Goal: Information Seeking & Learning: Learn about a topic

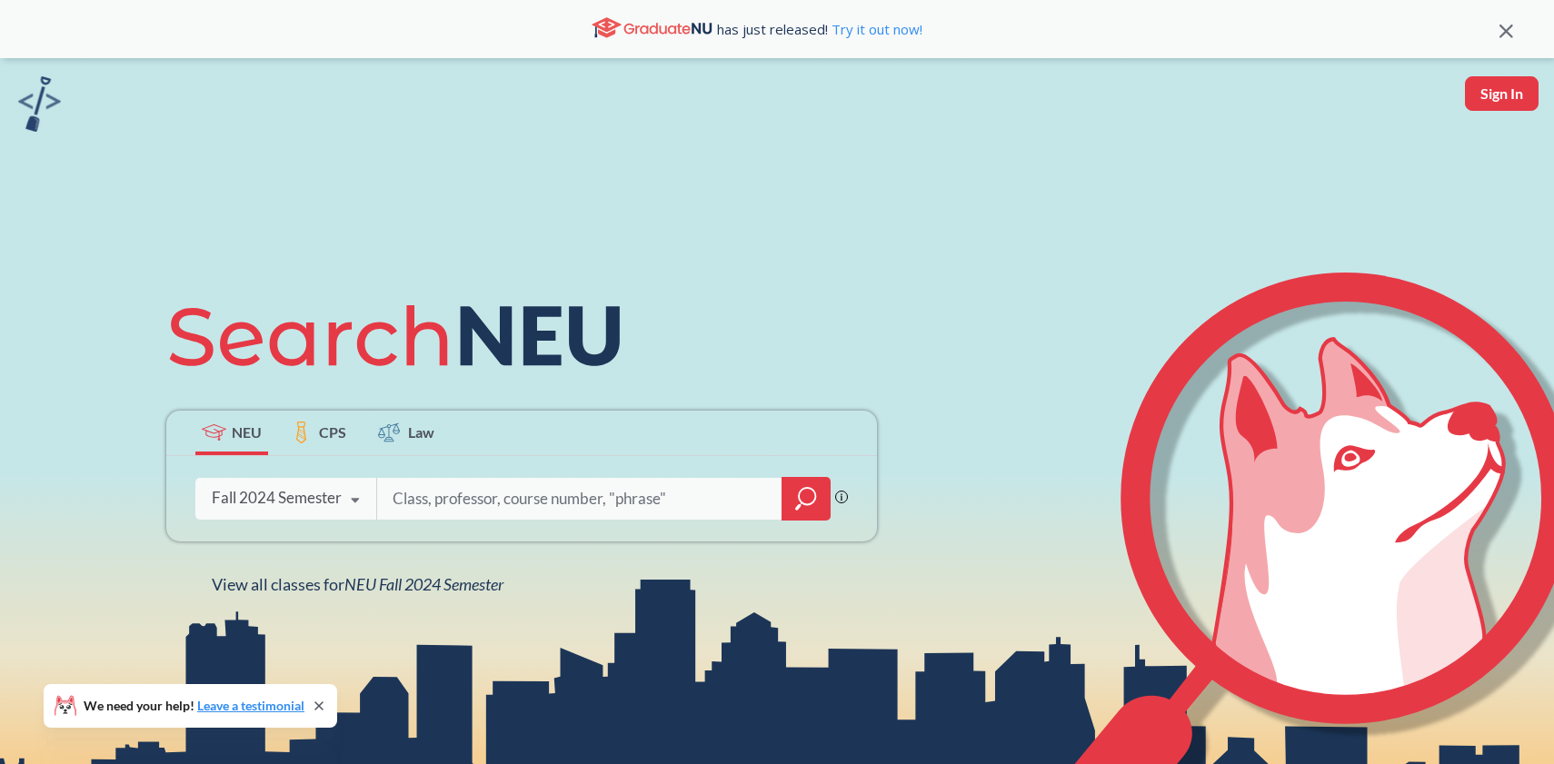
click at [289, 496] on div "Fall 2024 Semester" at bounding box center [277, 498] width 130 height 20
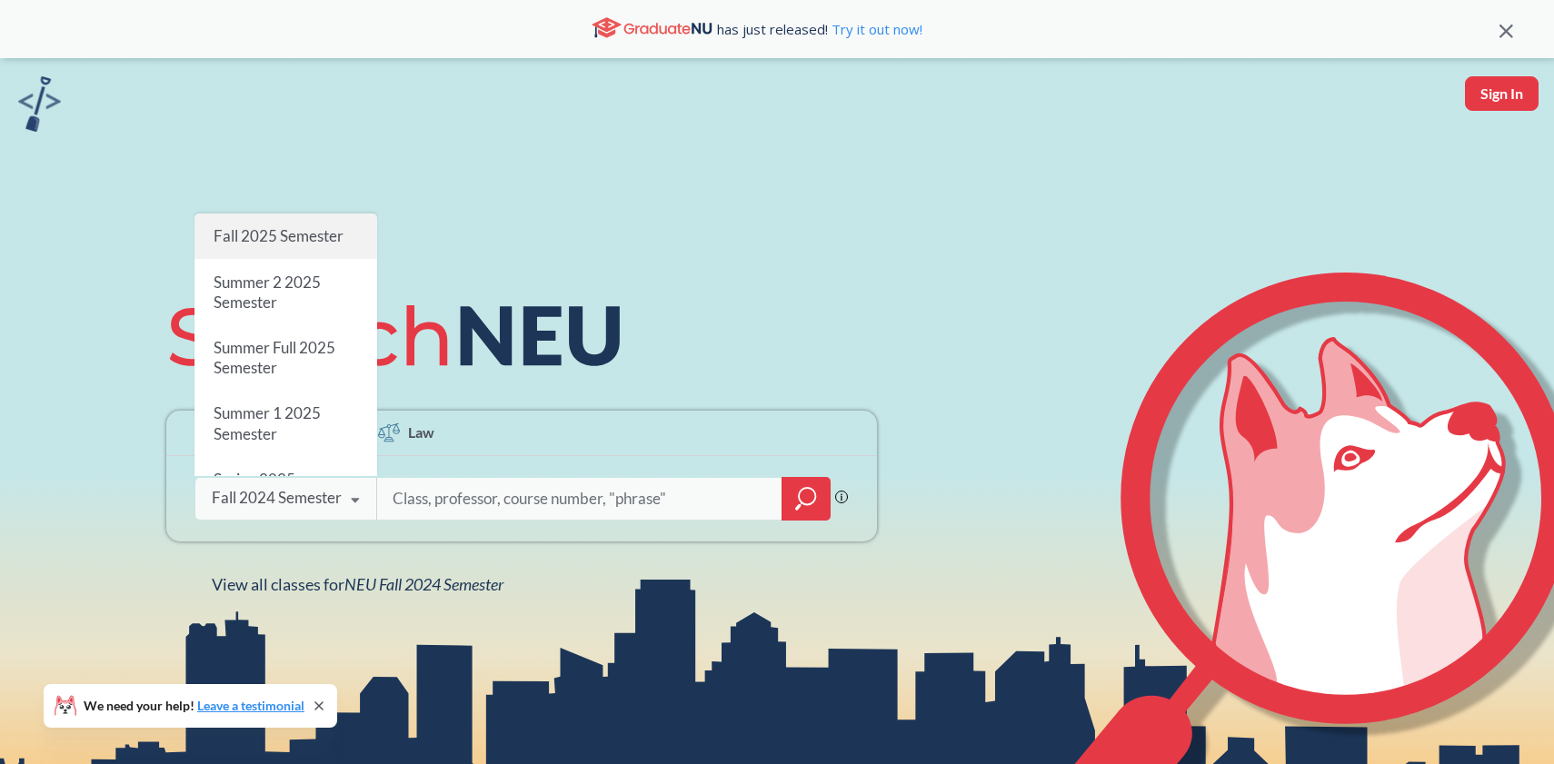
click at [278, 232] on span "Fall 2025 Semester" at bounding box center [279, 235] width 130 height 19
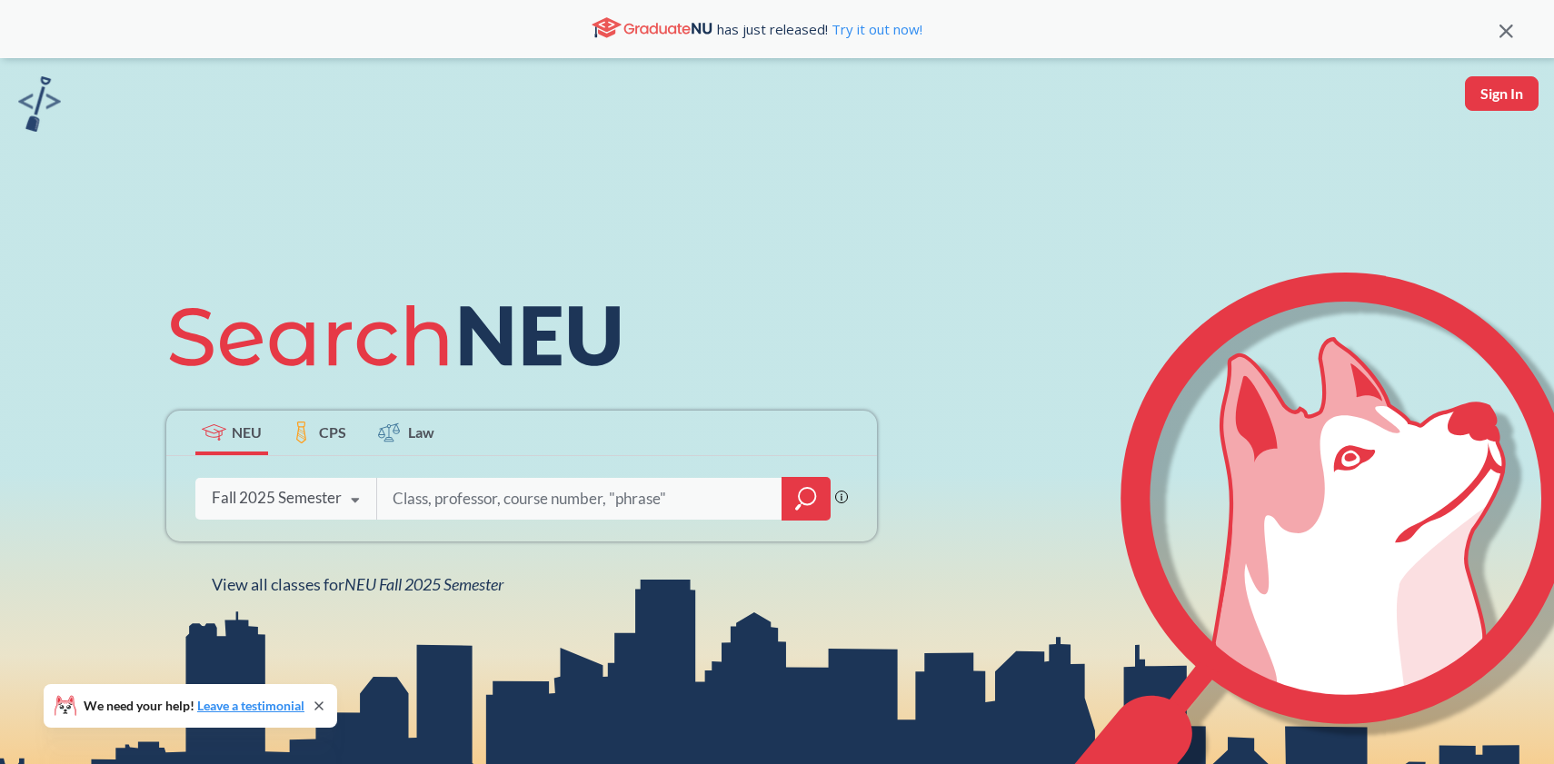
click at [449, 503] on input "search" at bounding box center [580, 499] width 378 height 38
type input "ds 5110"
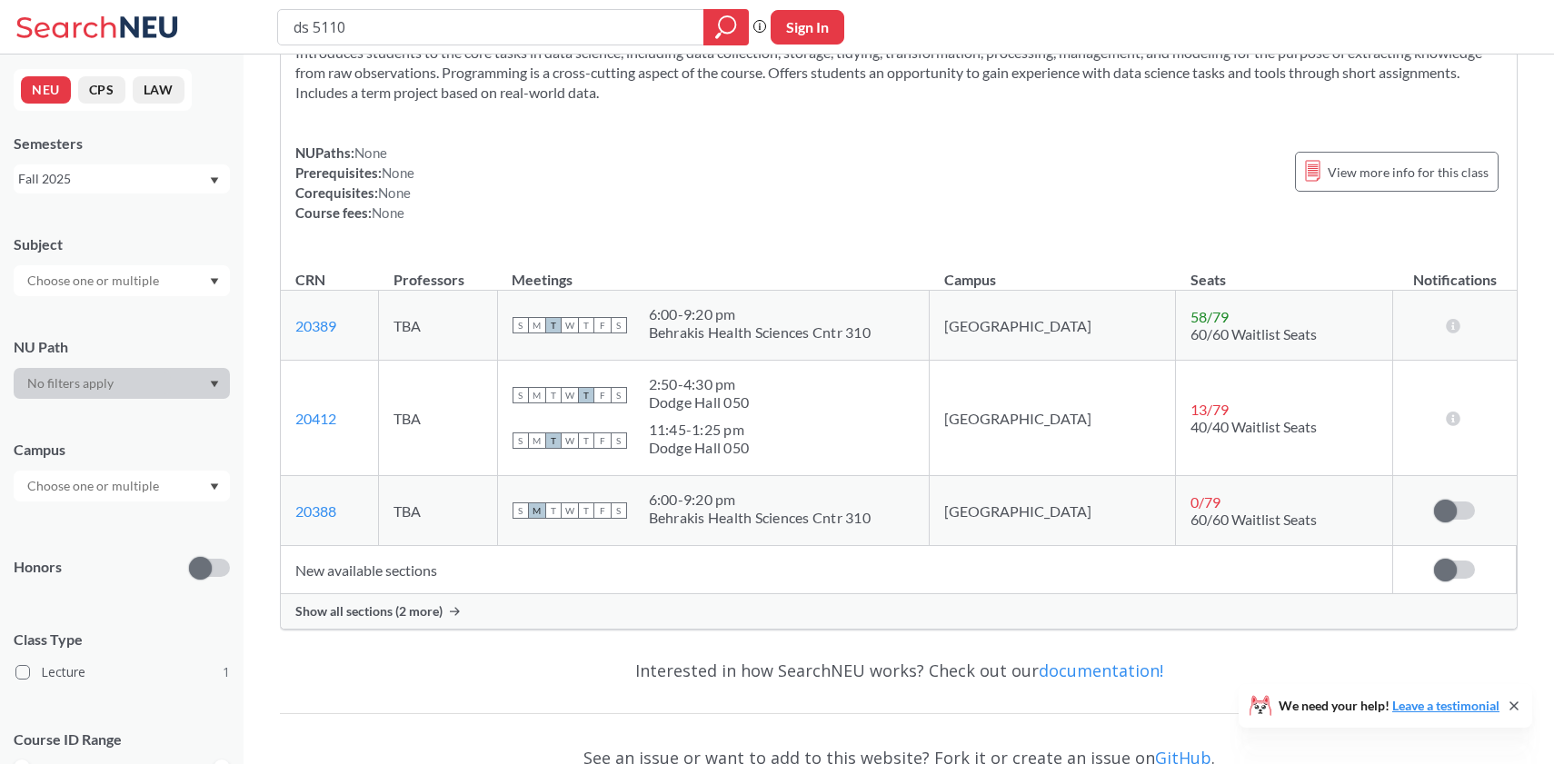
scroll to position [264, 0]
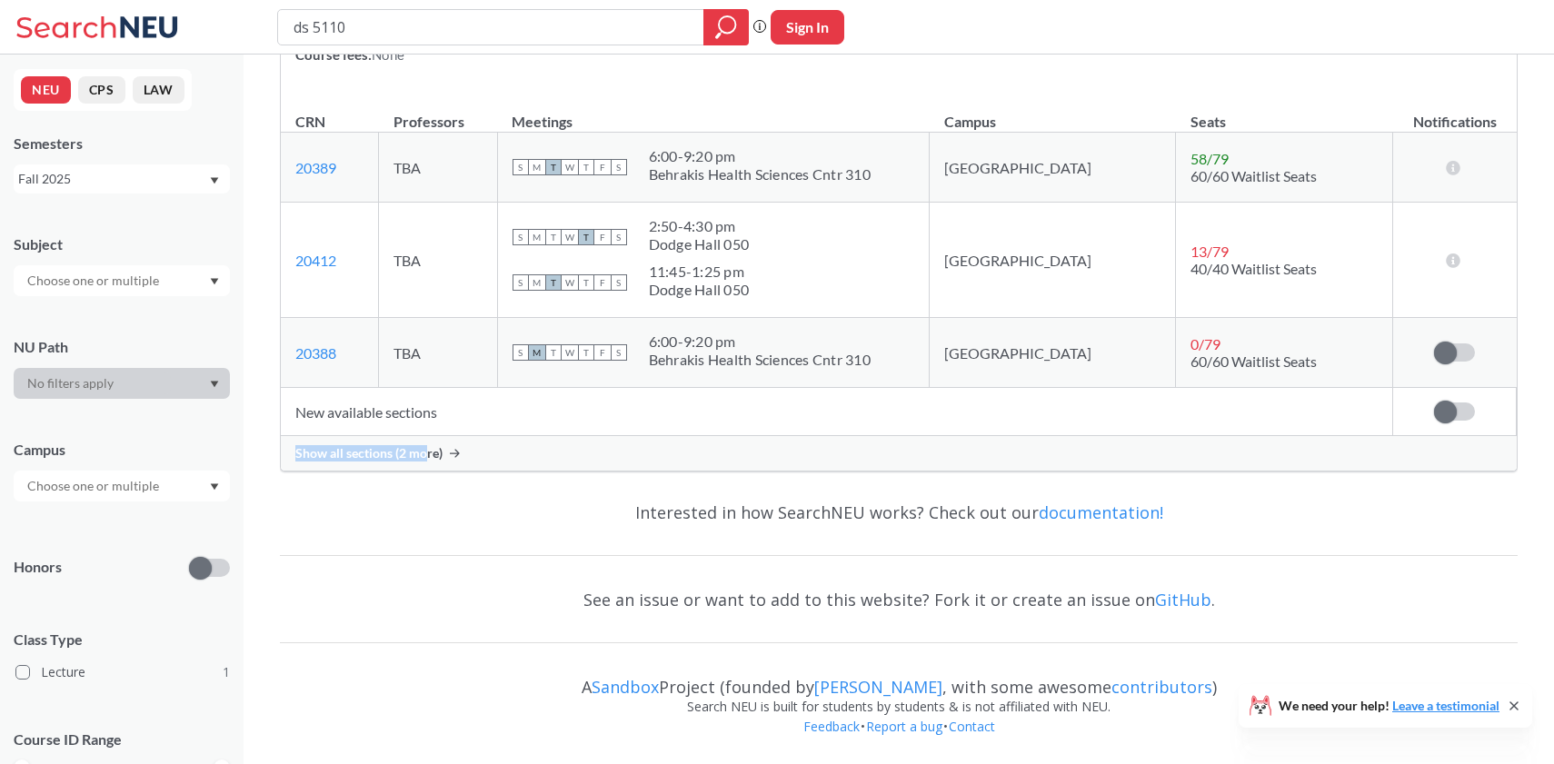
click at [423, 445] on span "Show all sections (2 more)" at bounding box center [368, 453] width 147 height 16
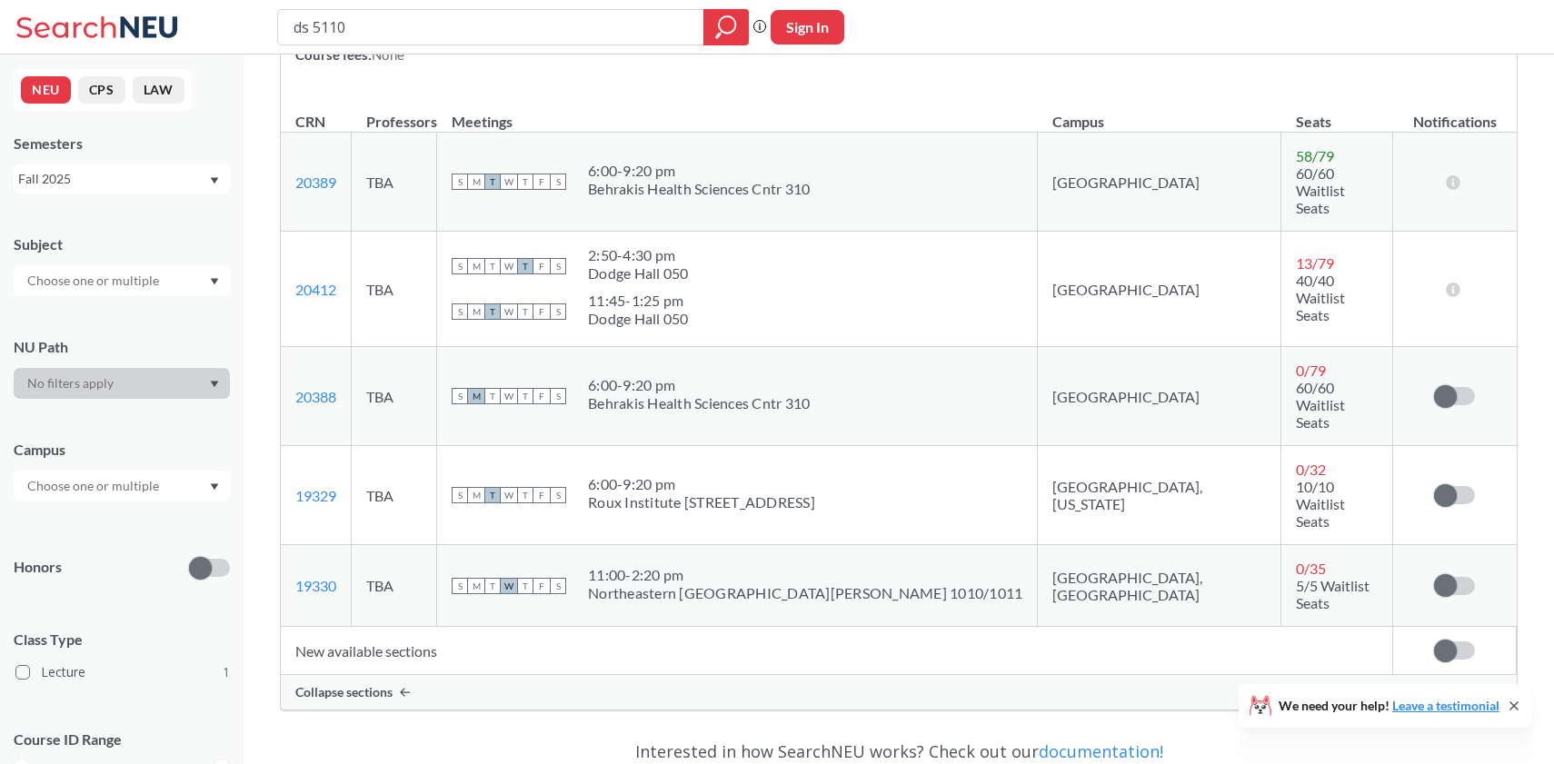
scroll to position [273, 0]
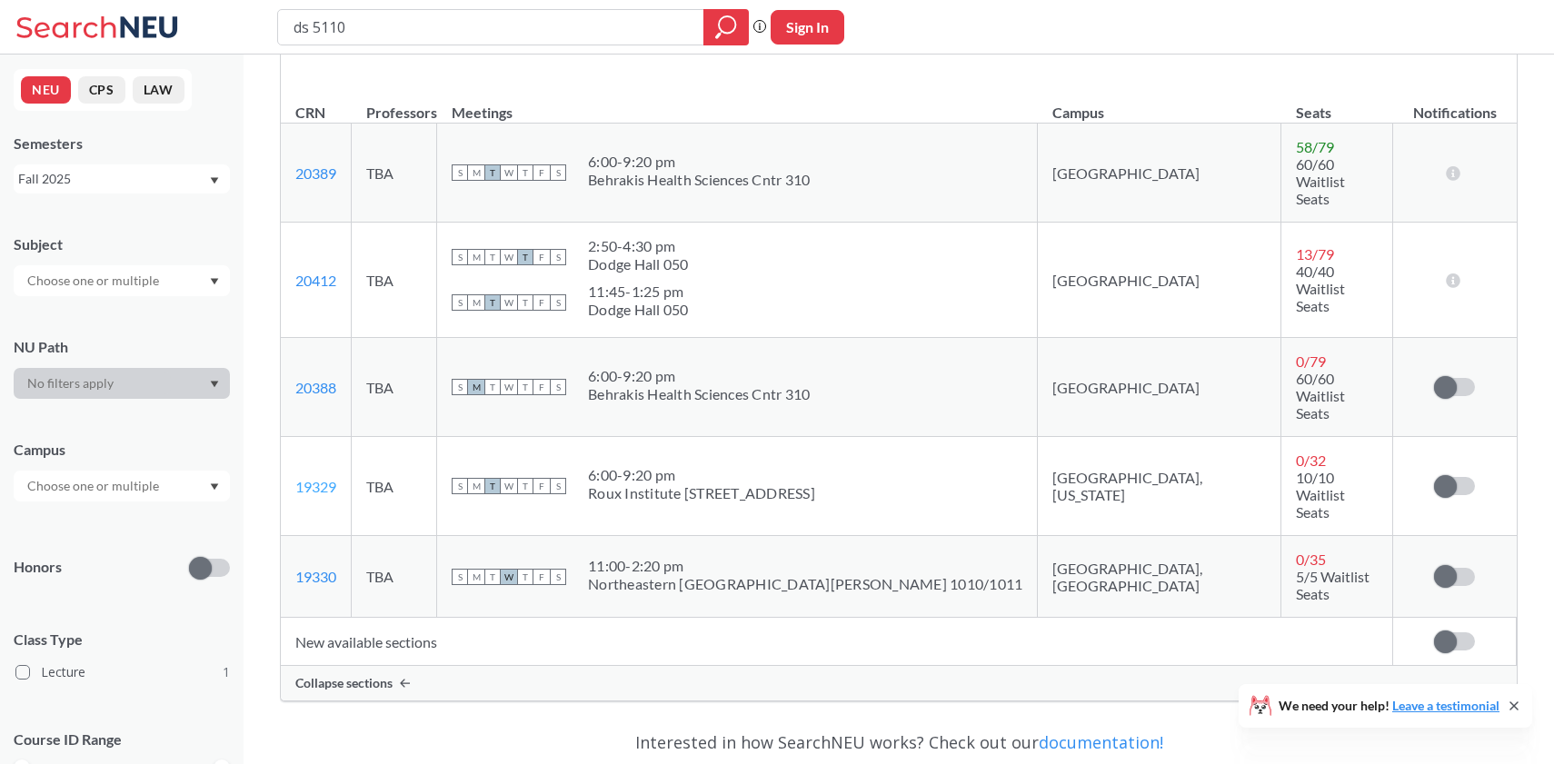
click at [318, 478] on link "19329" at bounding box center [315, 486] width 41 height 17
drag, startPoint x: 351, startPoint y: 414, endPoint x: 285, endPoint y: 413, distance: 65.4
click at [285, 437] on td "19329 View this section on Banner." at bounding box center [316, 486] width 71 height 99
copy link "19329"
